Goal: Navigation & Orientation: Find specific page/section

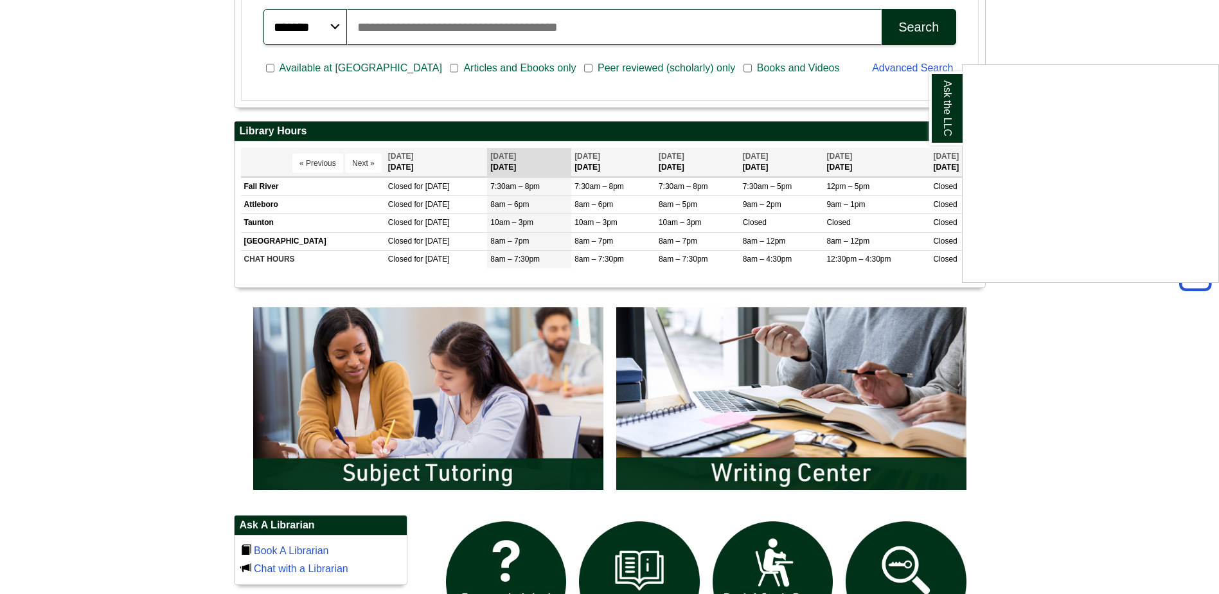
scroll to position [643, 0]
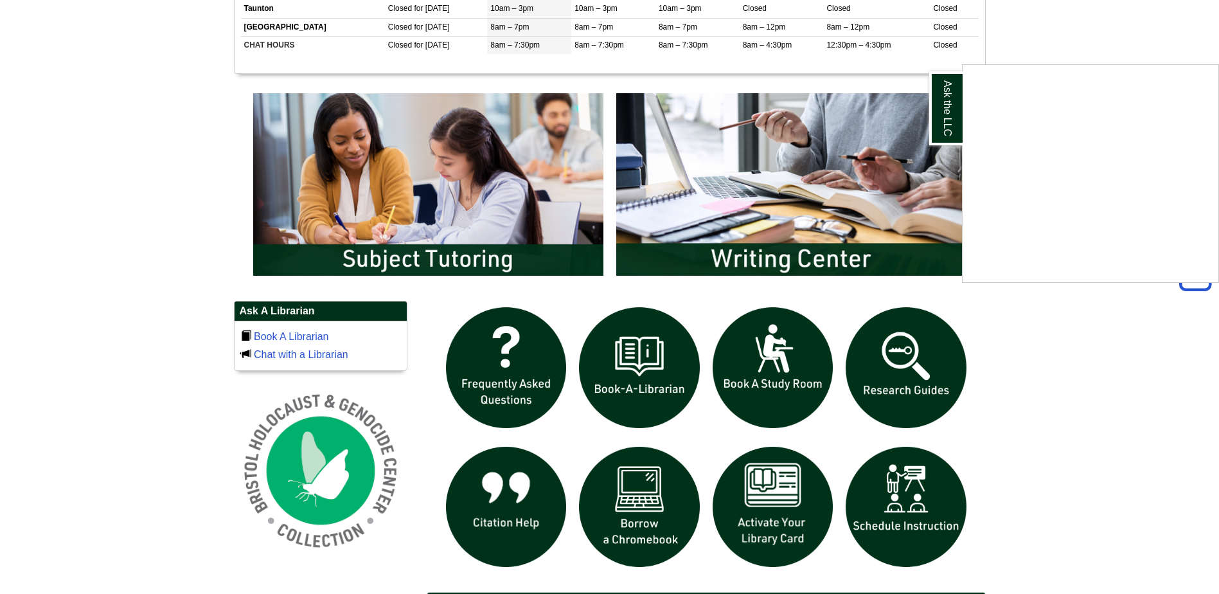
click at [381, 186] on div "Ask the LLC" at bounding box center [609, 297] width 1219 height 594
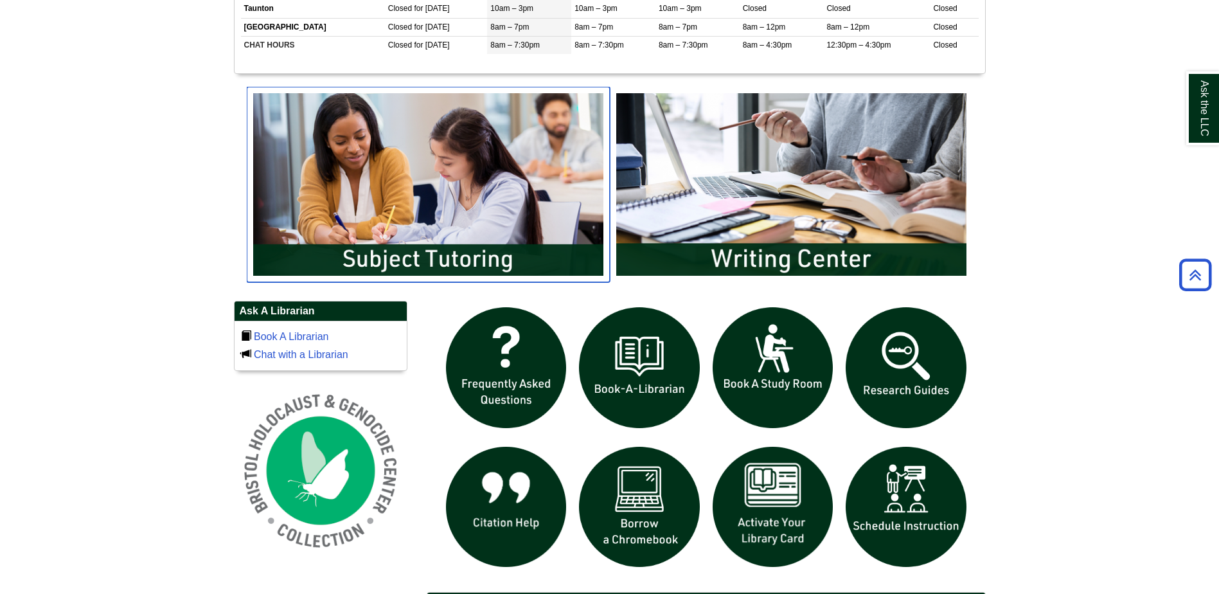
click at [400, 246] on img "slideshow" at bounding box center [428, 184] width 363 height 195
